Goal: Information Seeking & Learning: Understand process/instructions

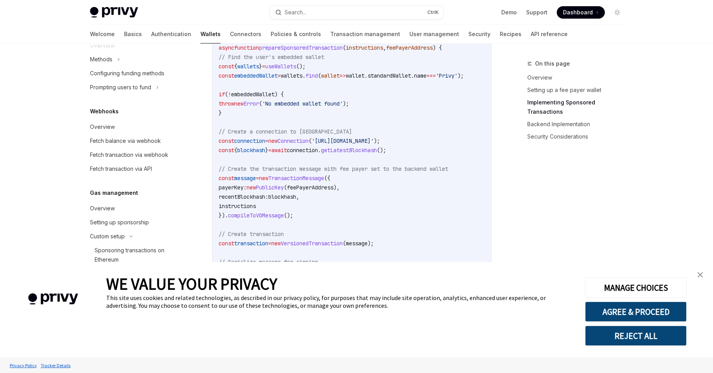
scroll to position [768, 0]
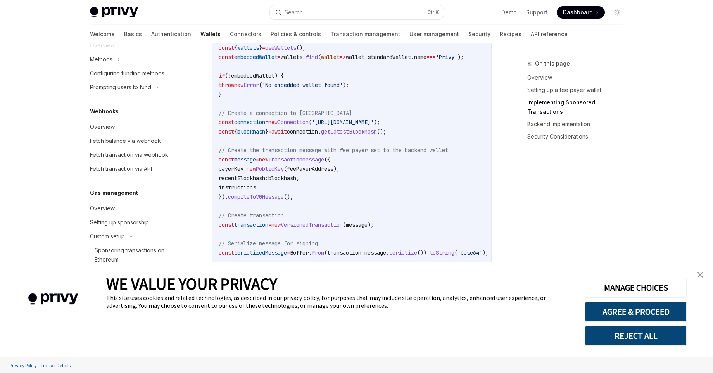
drag, startPoint x: 225, startPoint y: 154, endPoint x: 329, endPoint y: 181, distance: 107.4
click at [329, 181] on code "import { useWallets } from '@privy-io/react-auth/solana' ; import { Transaction…" at bounding box center [385, 206] width 332 height 531
click at [332, 186] on code "import { useWallets } from '@privy-io/react-auth/solana' ; import { Transaction…" at bounding box center [385, 206] width 332 height 531
click at [238, 184] on span "instructions" at bounding box center [237, 187] width 37 height 7
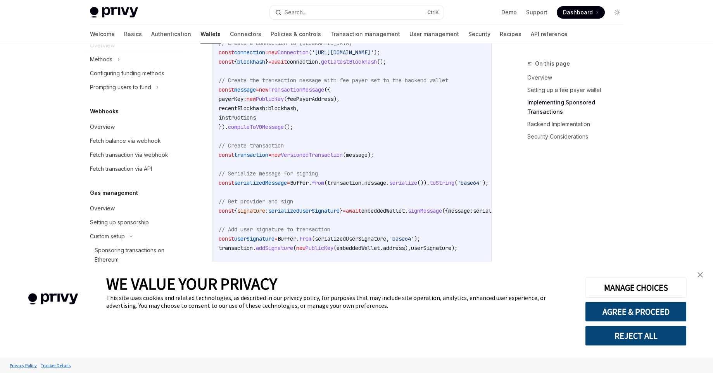
scroll to position [908, 0]
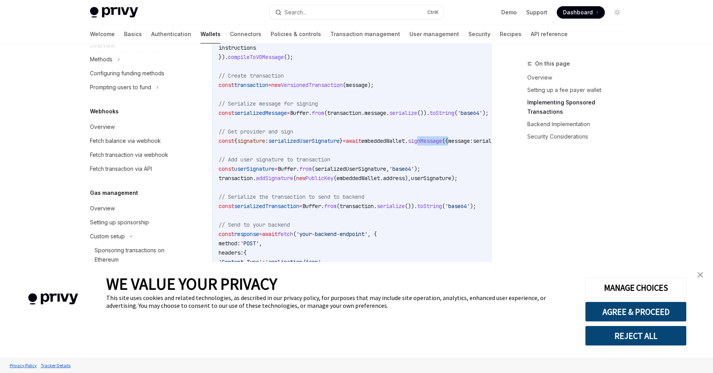
drag, startPoint x: 450, startPoint y: 132, endPoint x: 483, endPoint y: 135, distance: 33.2
click at [483, 137] on span "const { signature : serializedUserSignature } = await embeddedWallet . signMess…" at bounding box center [375, 140] width 313 height 7
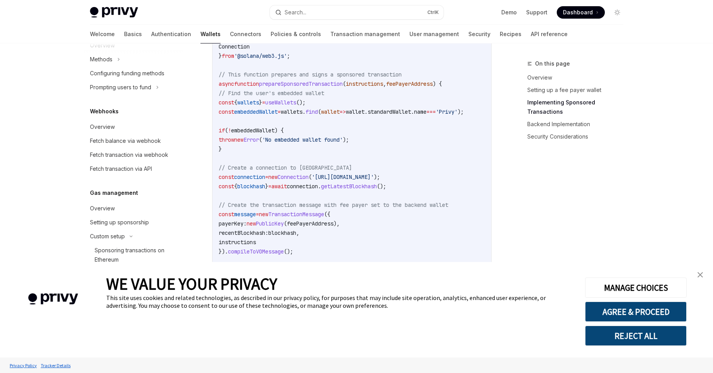
scroll to position [628, 0]
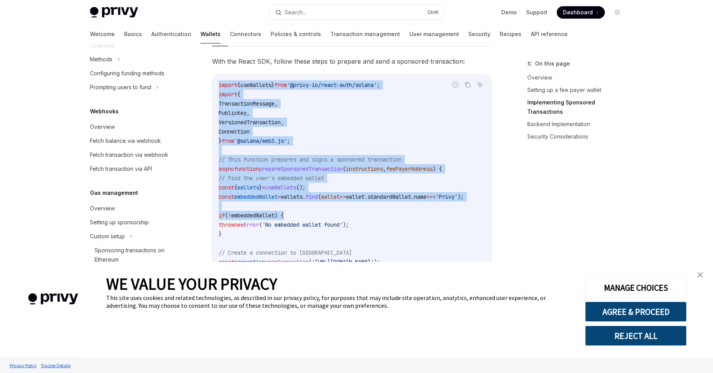
drag, startPoint x: 220, startPoint y: 78, endPoint x: 385, endPoint y: 206, distance: 209.2
click at [385, 206] on code "import { useWallets } from '@privy-io/react-auth/solana' ; import { Transaction…" at bounding box center [385, 345] width 332 height 531
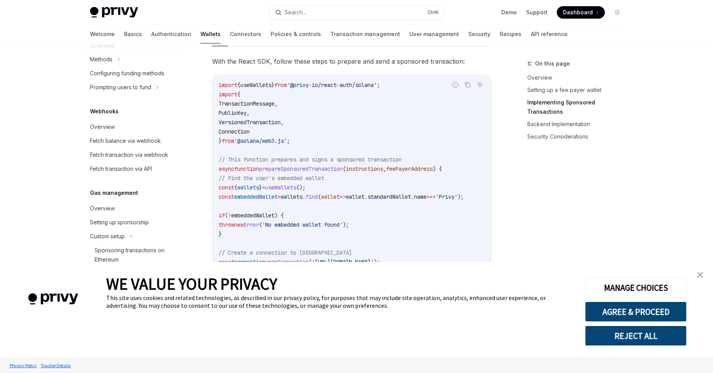
click at [403, 224] on code "import { useWallets } from '@privy-io/react-auth/solana' ; import { Transaction…" at bounding box center [385, 345] width 332 height 531
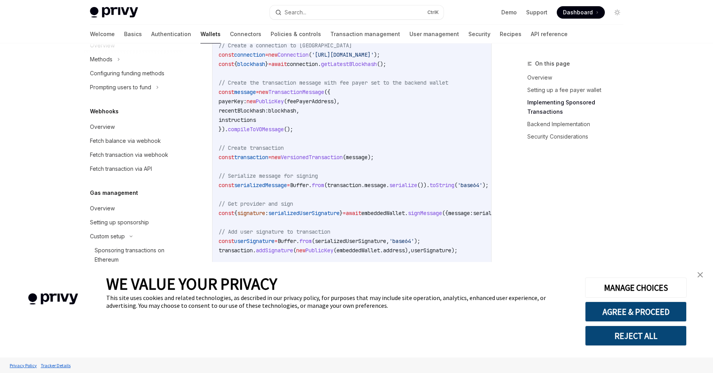
scroll to position [838, 0]
click at [243, 114] on span "instructions" at bounding box center [237, 117] width 37 height 7
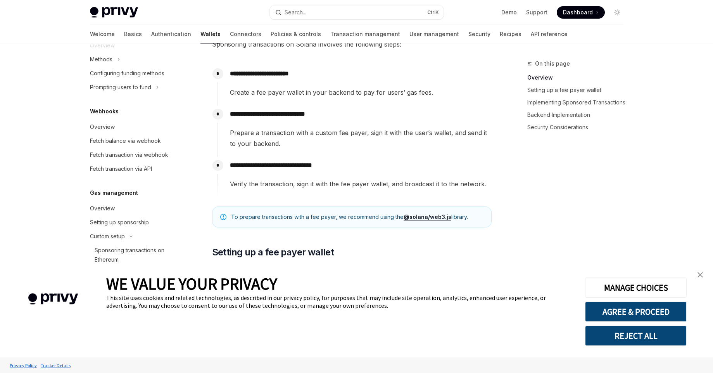
scroll to position [0, 0]
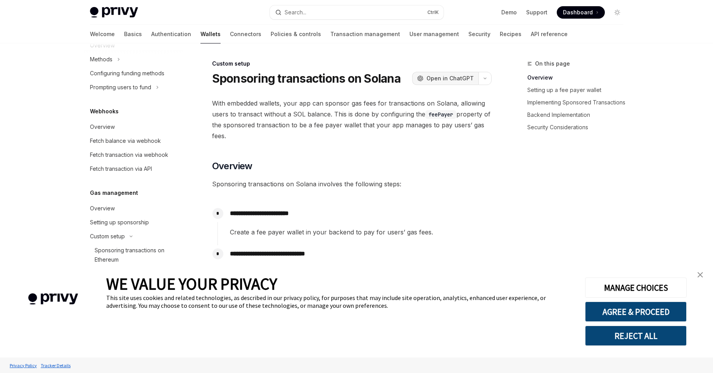
click at [443, 76] on span "Open in ChatGPT" at bounding box center [450, 78] width 47 height 8
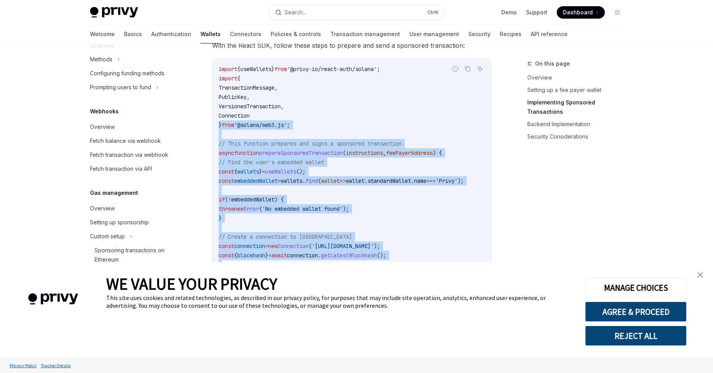
scroll to position [628, 0]
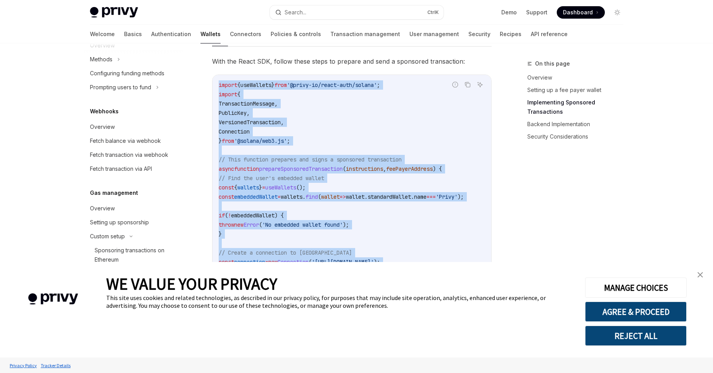
drag, startPoint x: 239, startPoint y: 108, endPoint x: 223, endPoint y: 78, distance: 33.8
click at [213, 75] on div "import { useWallets } from '@privy-io/react-auth/solana' ; import { Transaction…" at bounding box center [352, 345] width 279 height 541
copy code "import { useWallets } from '@privy-io/react-auth/solana' ; import { Transaction…"
